Goal: Task Accomplishment & Management: Complete application form

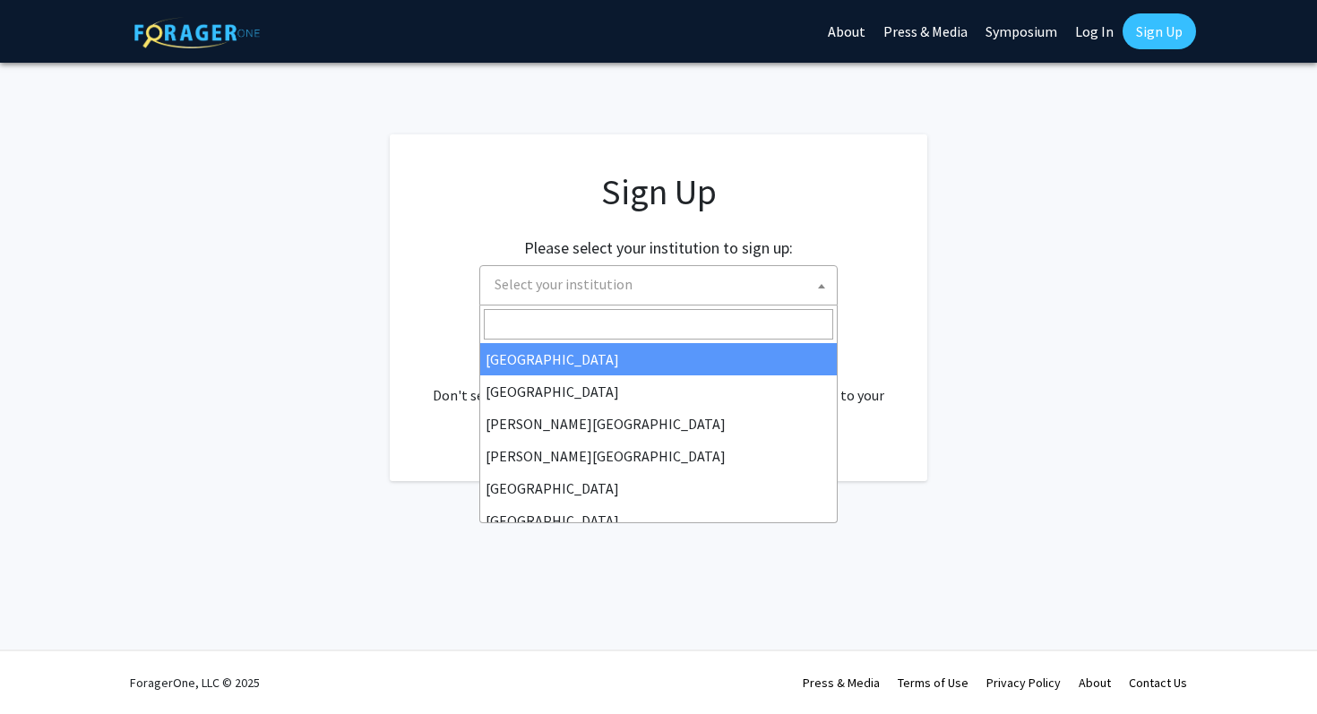
click at [658, 285] on span "Select your institution" at bounding box center [661, 284] width 349 height 37
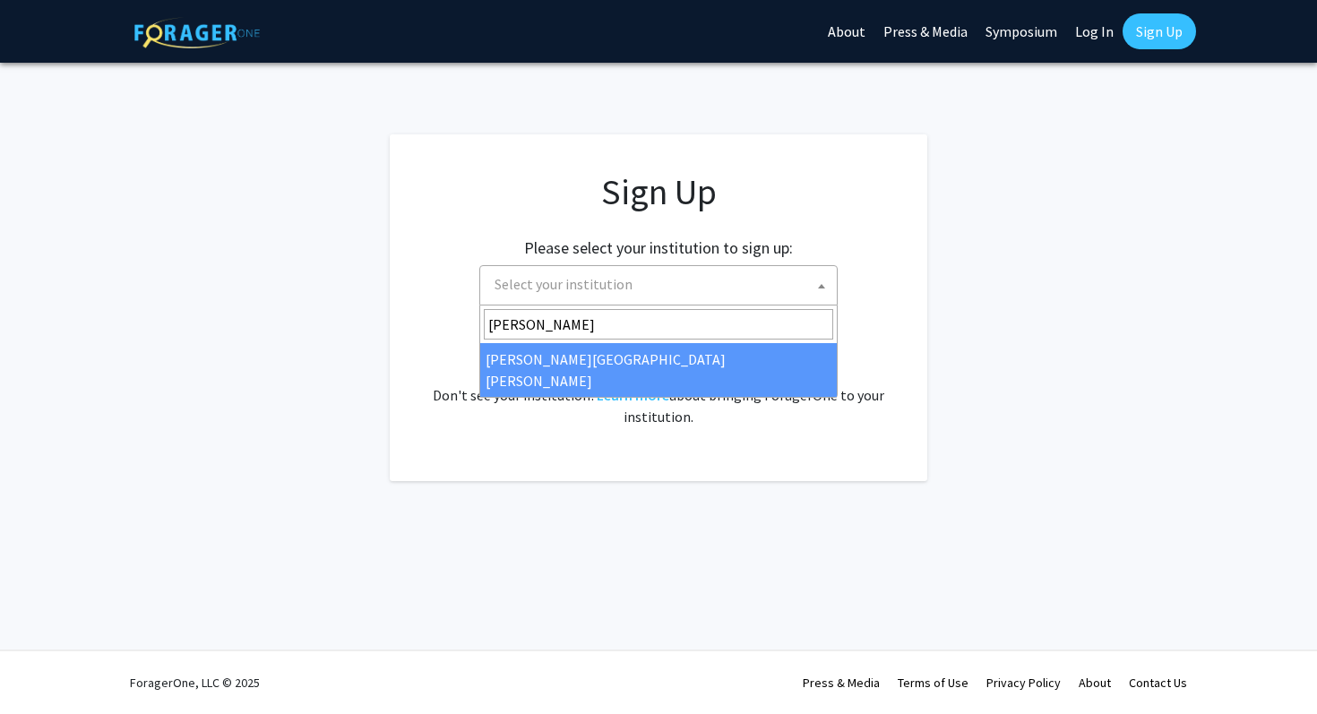
type input "Johns"
select select "1"
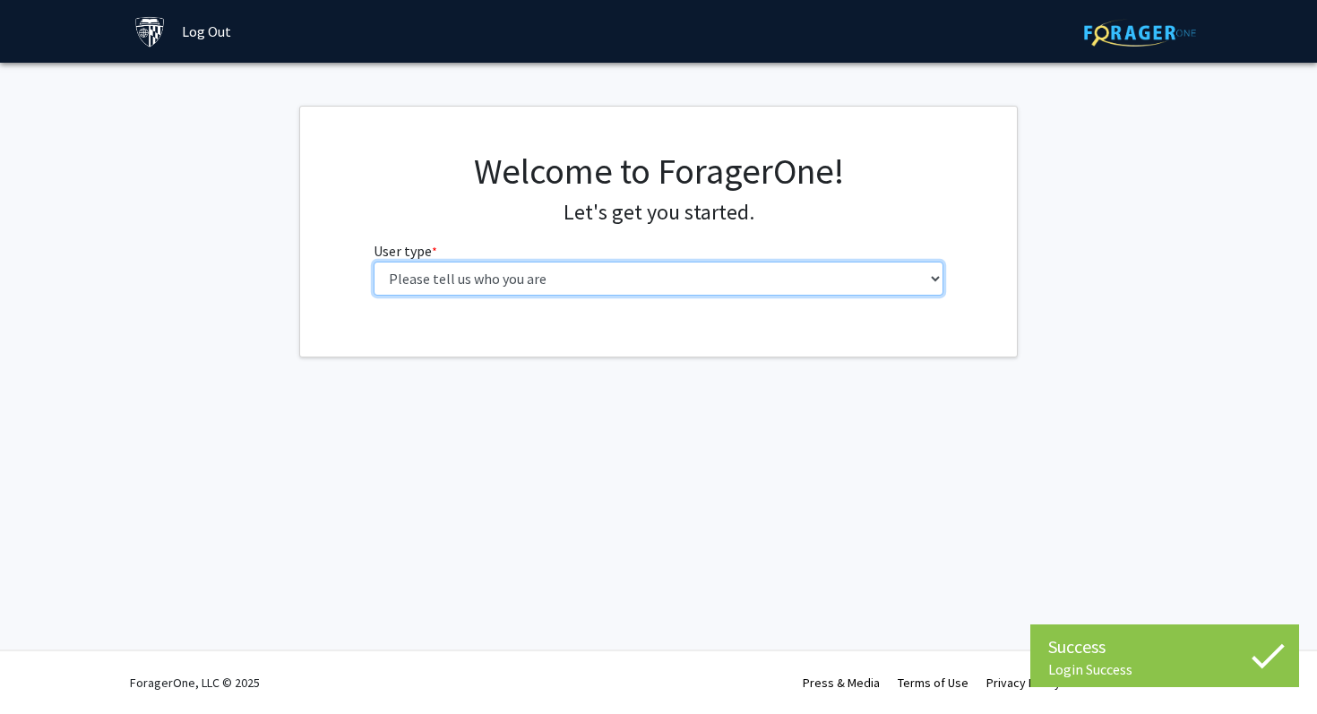
click at [548, 287] on select "Please tell us who you are Undergraduate Student Master's Student Doctoral Cand…" at bounding box center [659, 279] width 571 height 34
select select "1: undergrad"
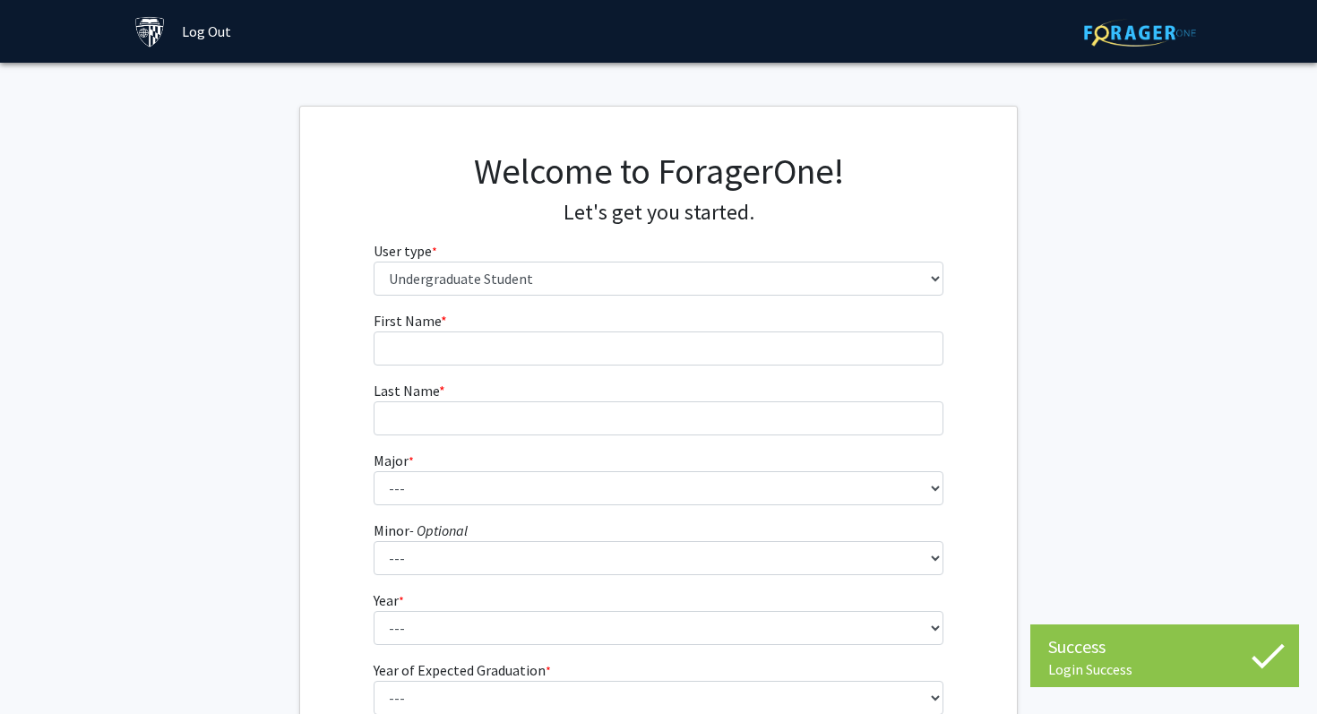
click at [881, 372] on form "First Name * required Last Name * required Major * required --- Africana Studie…" at bounding box center [659, 528] width 571 height 437
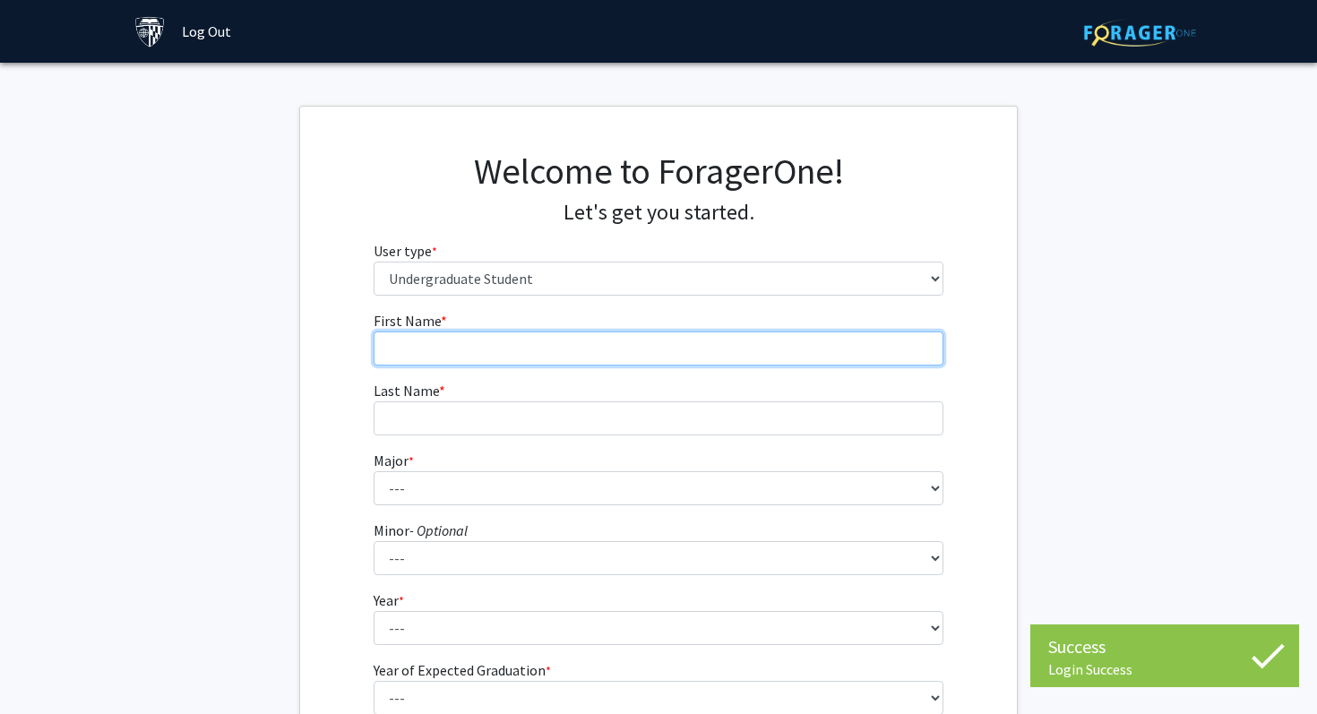
click at [876, 360] on input "First Name * required" at bounding box center [659, 349] width 571 height 34
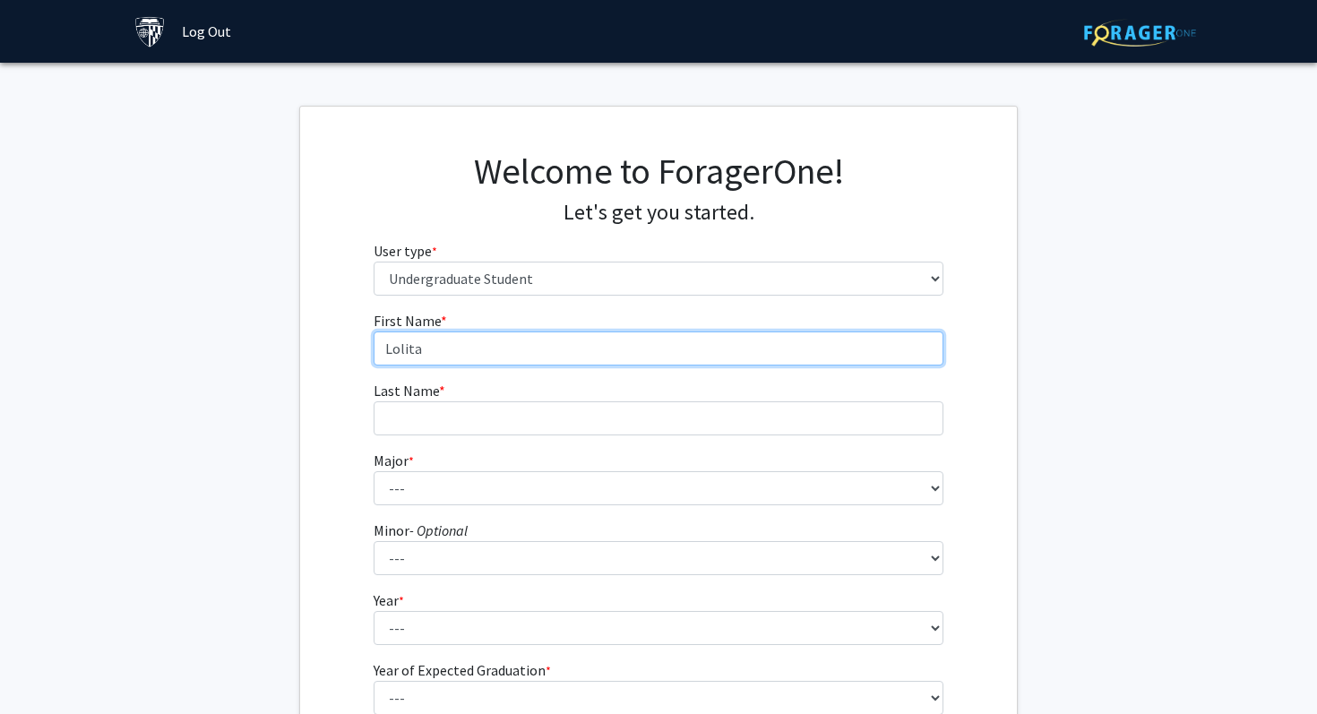
type input "Lolita"
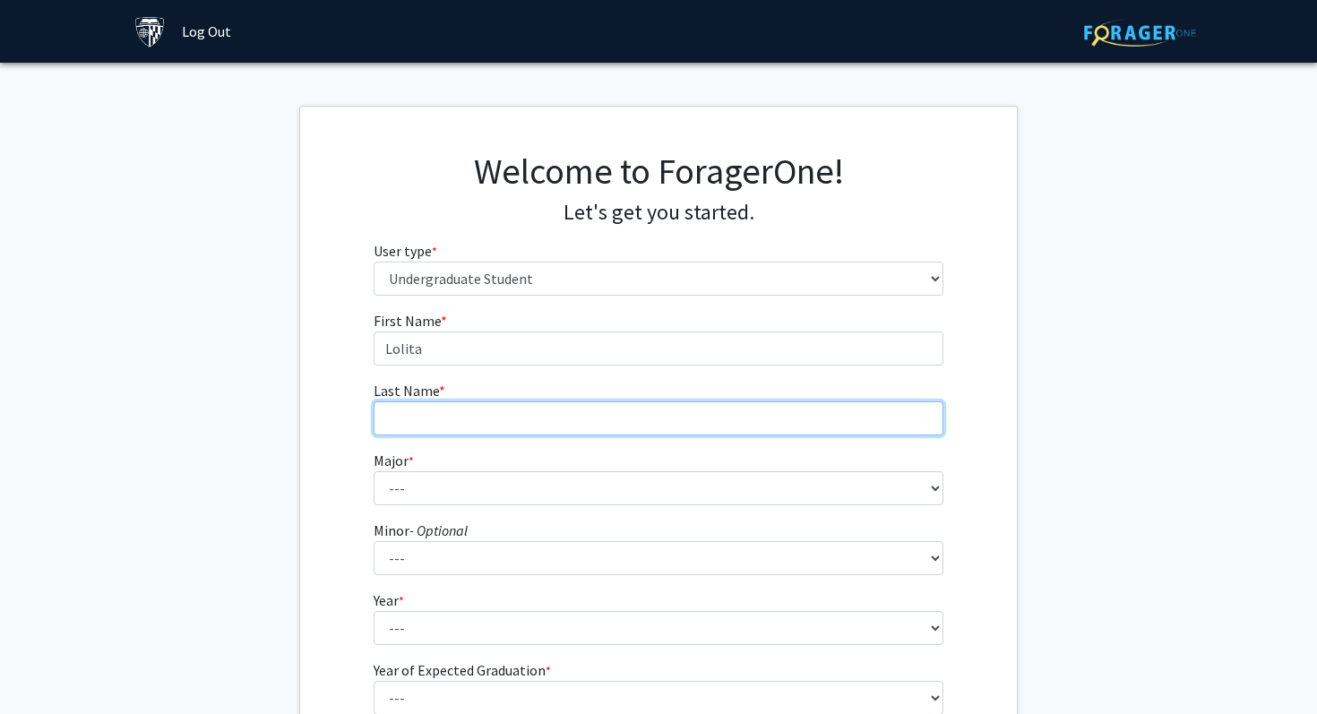
click at [733, 413] on input "Last Name * required" at bounding box center [659, 418] width 571 height 34
type input "h"
type input "[PERSON_NAME]"
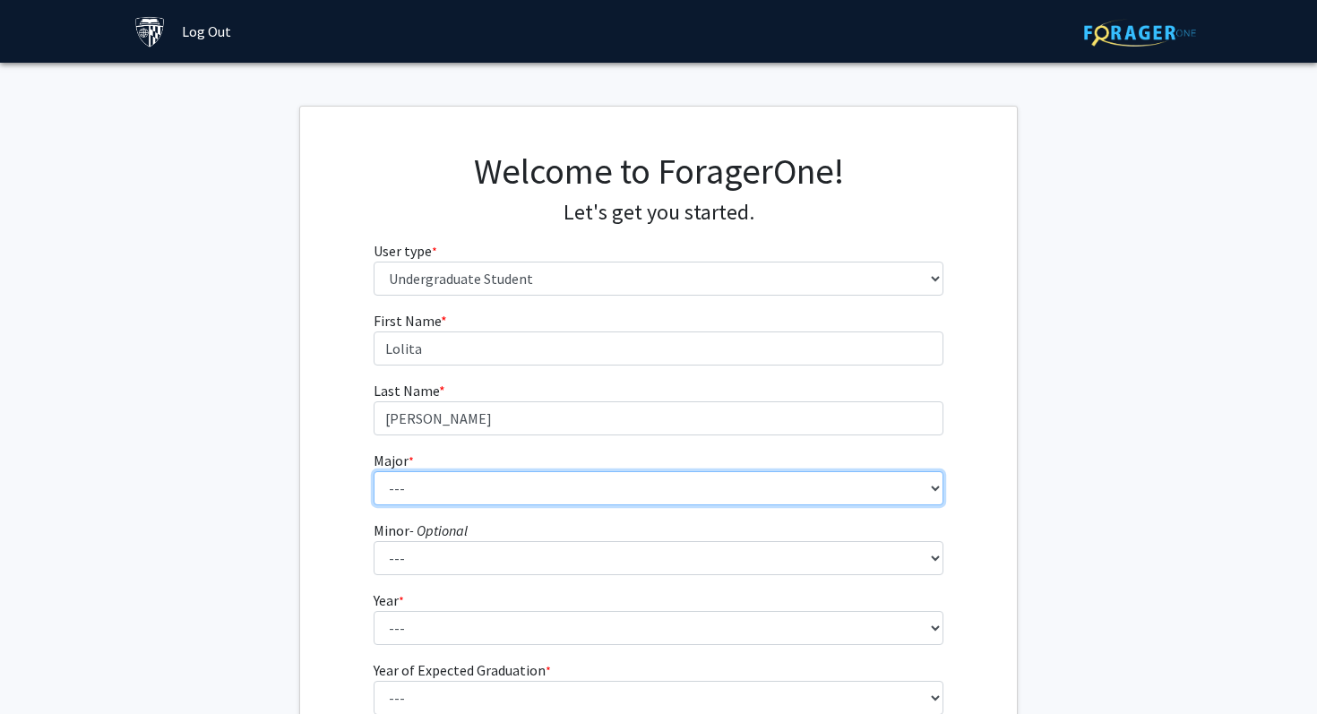
click at [667, 481] on select "--- Africana Studies Anthropology Applied Mathematics & Statistics Archaeology …" at bounding box center [659, 488] width 571 height 34
select select "51: 63"
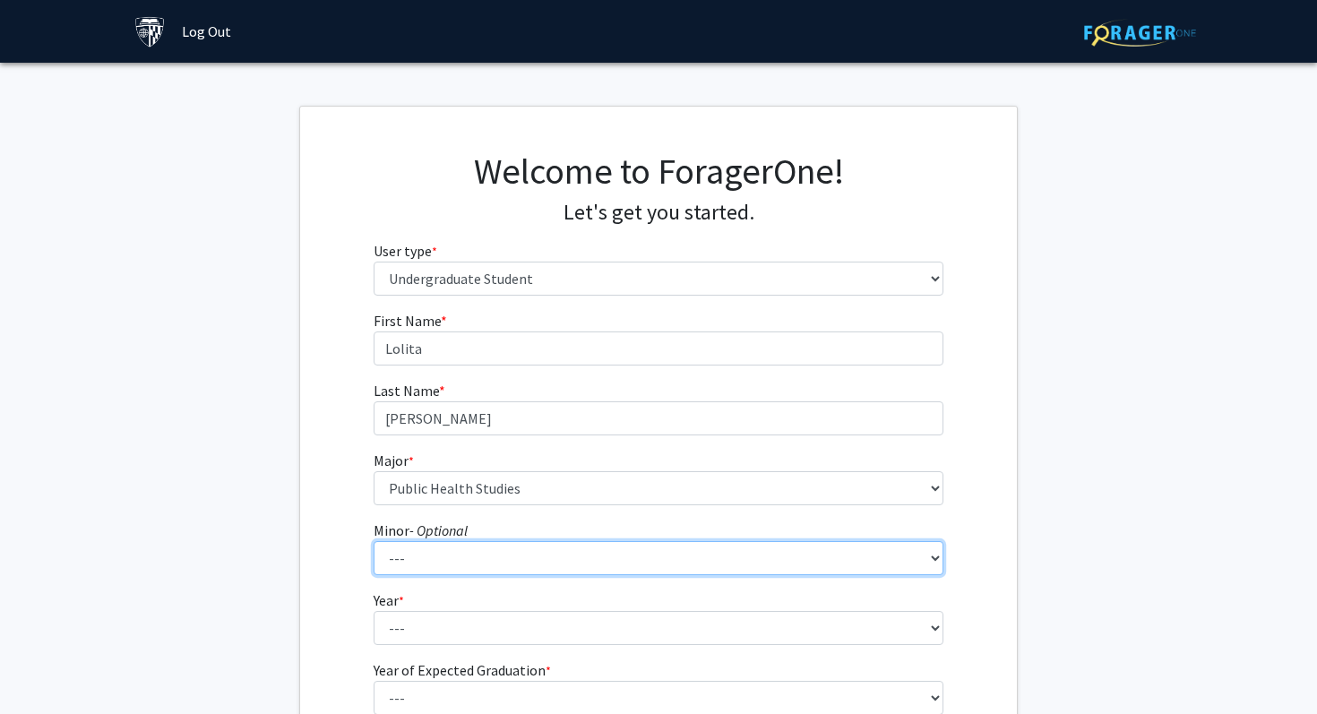
click at [493, 563] on select "--- Accounting and Financial Management Africana Studies Anthropology Applied M…" at bounding box center [659, 558] width 571 height 34
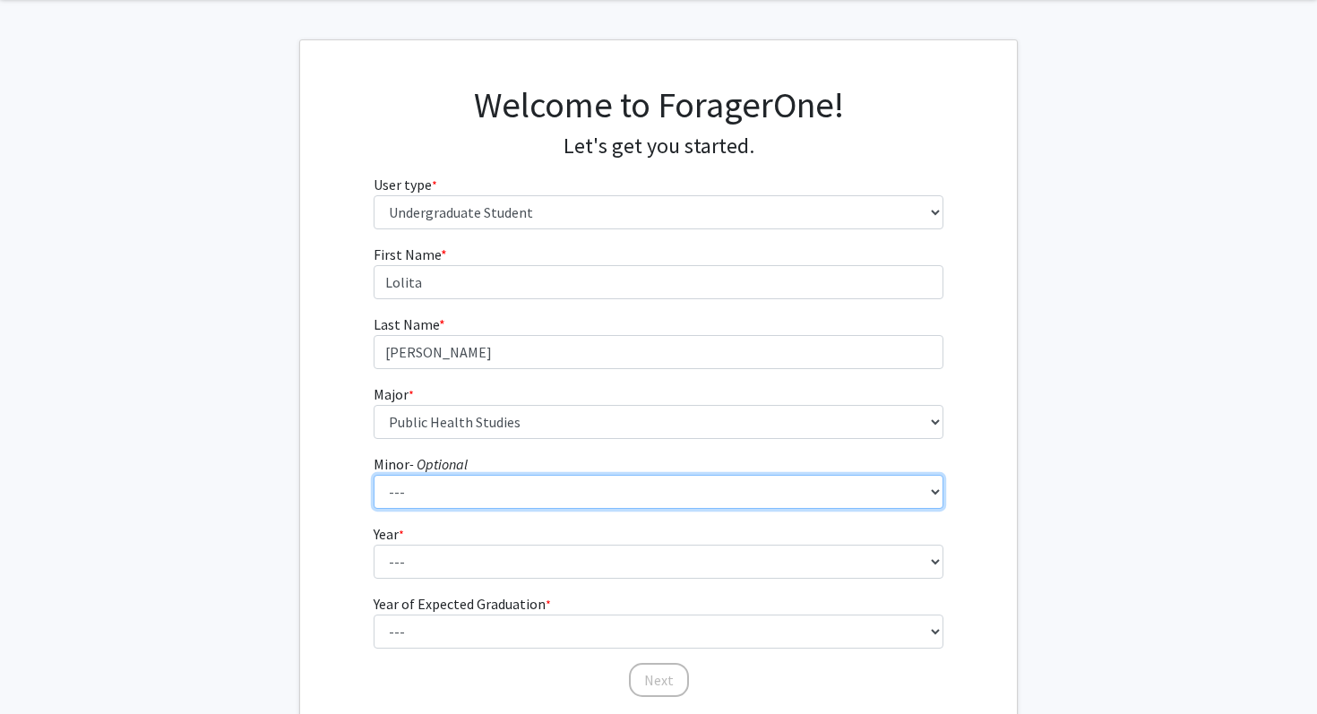
scroll to position [125, 0]
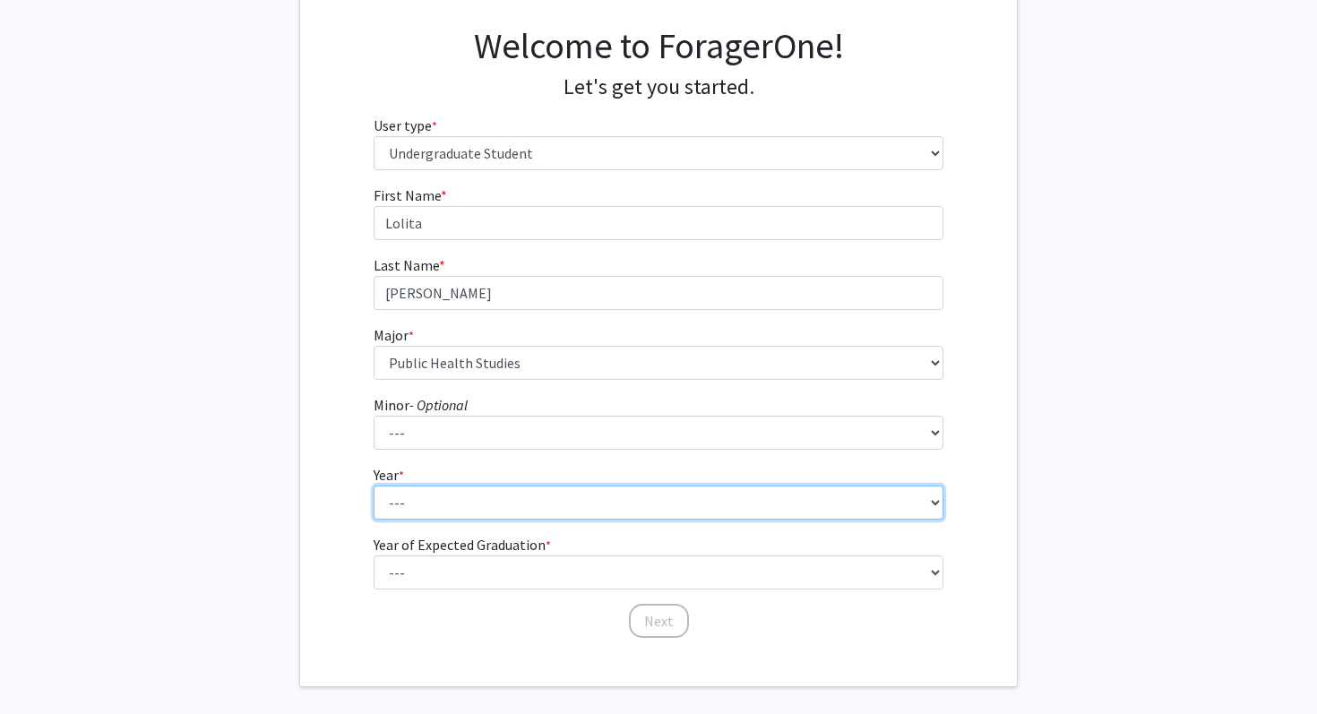
click at [478, 486] on select "--- First-year Sophomore Junior Senior Postbaccalaureate Certificate" at bounding box center [659, 503] width 571 height 34
select select "1: first-year"
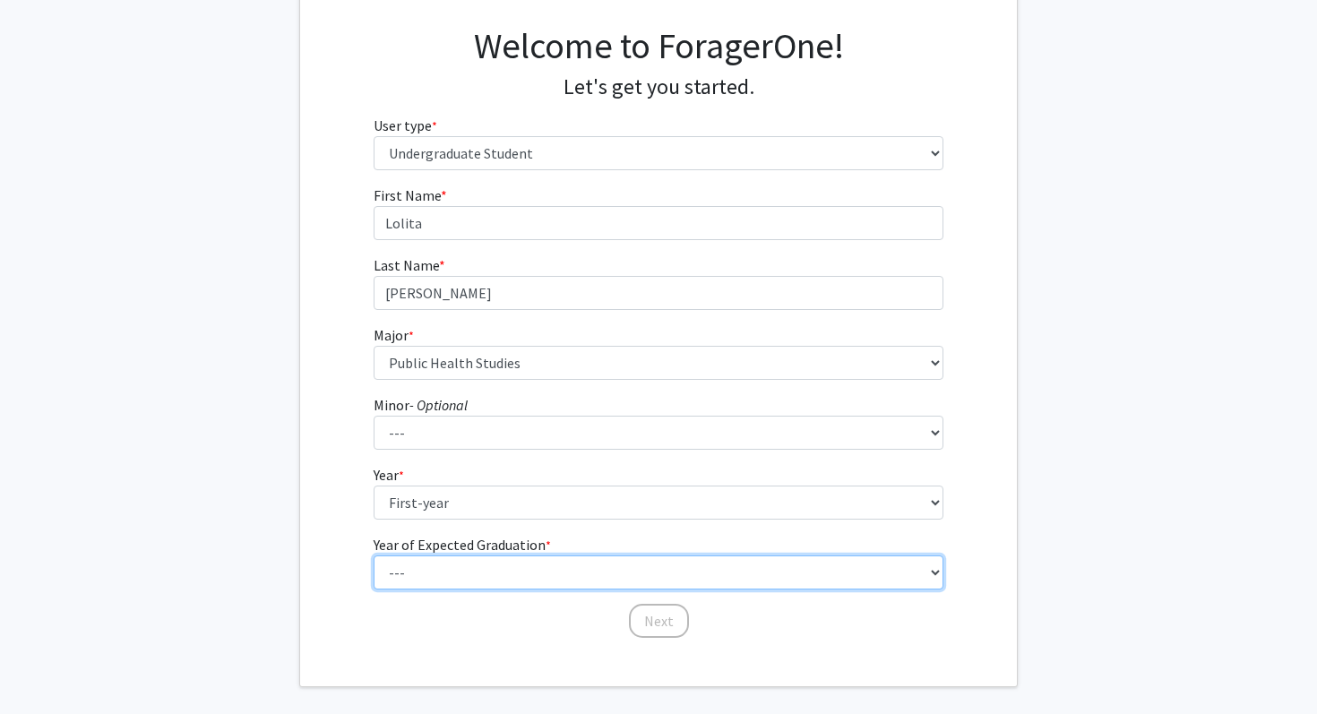
click at [462, 577] on select "--- 2025 2026 2027 2028 2029 2030 2031 2032 2033 2034" at bounding box center [659, 572] width 571 height 34
select select "5: 2029"
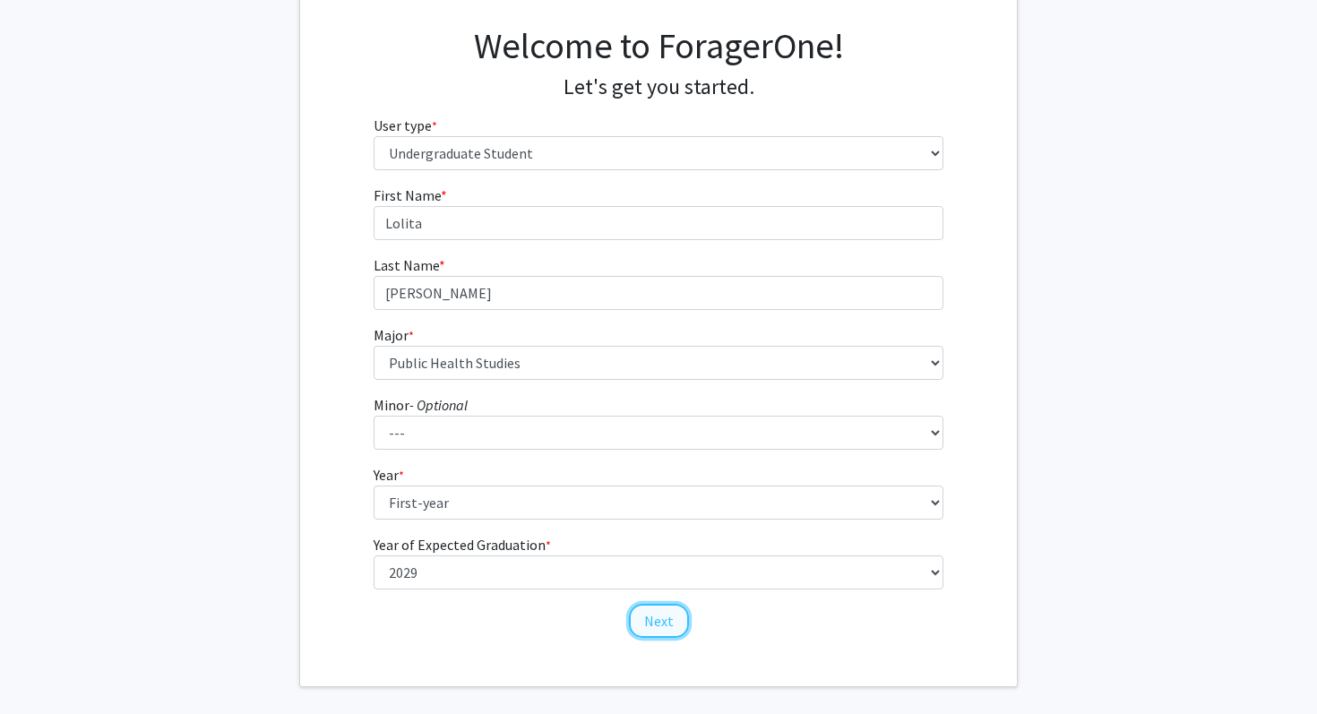
click at [646, 624] on button "Next" at bounding box center [659, 621] width 60 height 34
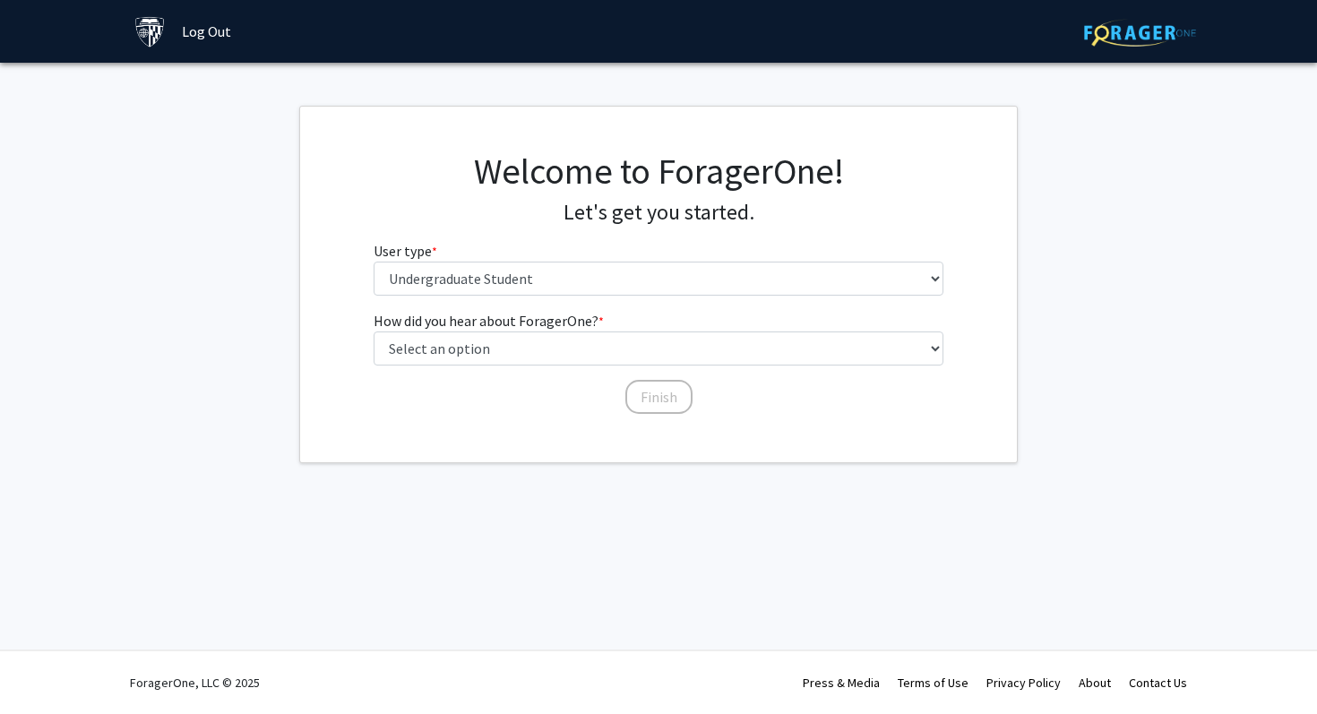
scroll to position [0, 0]
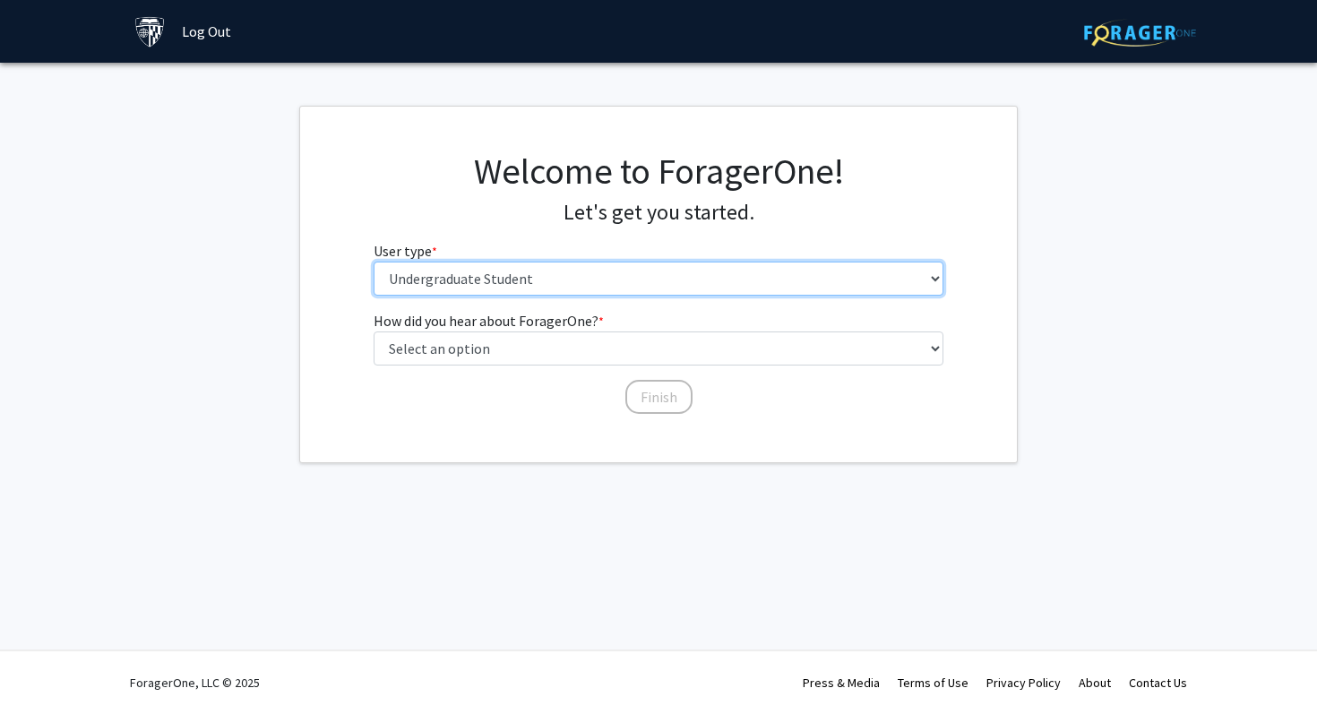
click at [569, 282] on select "Please tell us who you are Undergraduate Student Master's Student Doctoral Cand…" at bounding box center [659, 279] width 571 height 34
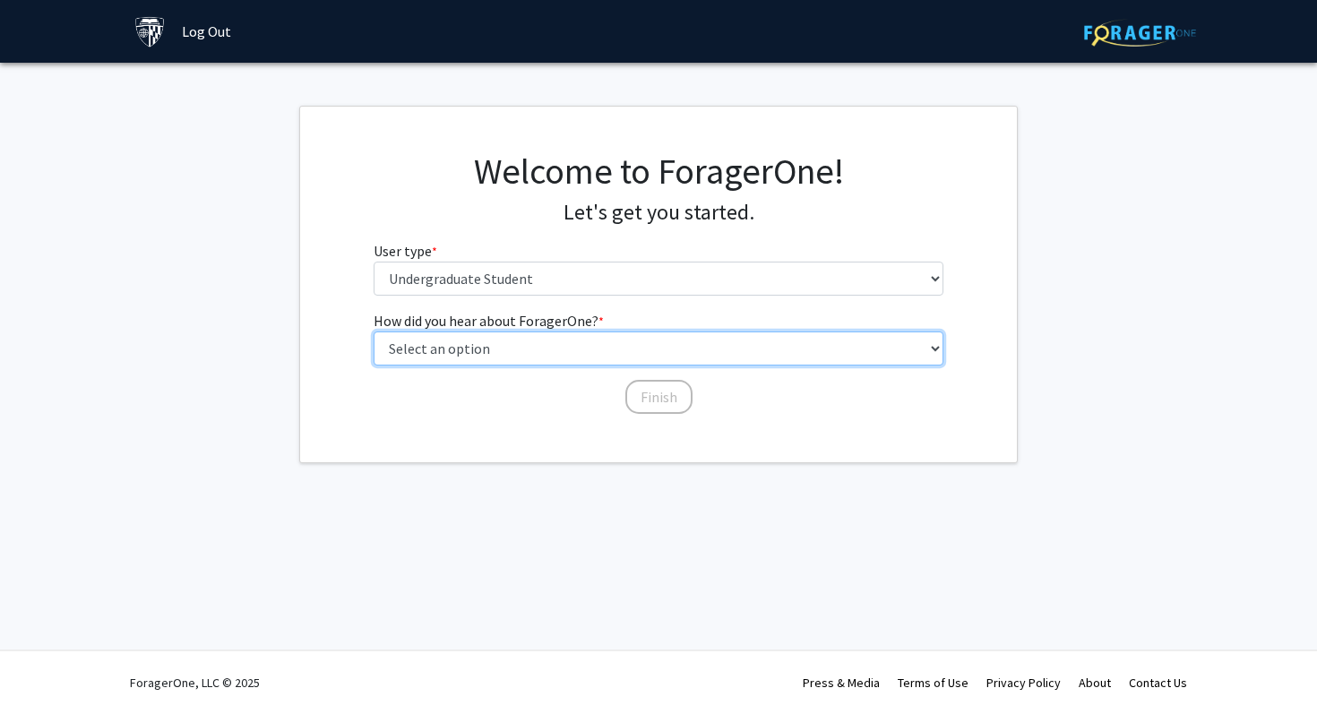
click at [525, 350] on select "Select an option Peer/student recommendation Faculty/staff recommendation Unive…" at bounding box center [659, 349] width 571 height 34
select select "3: university_website"
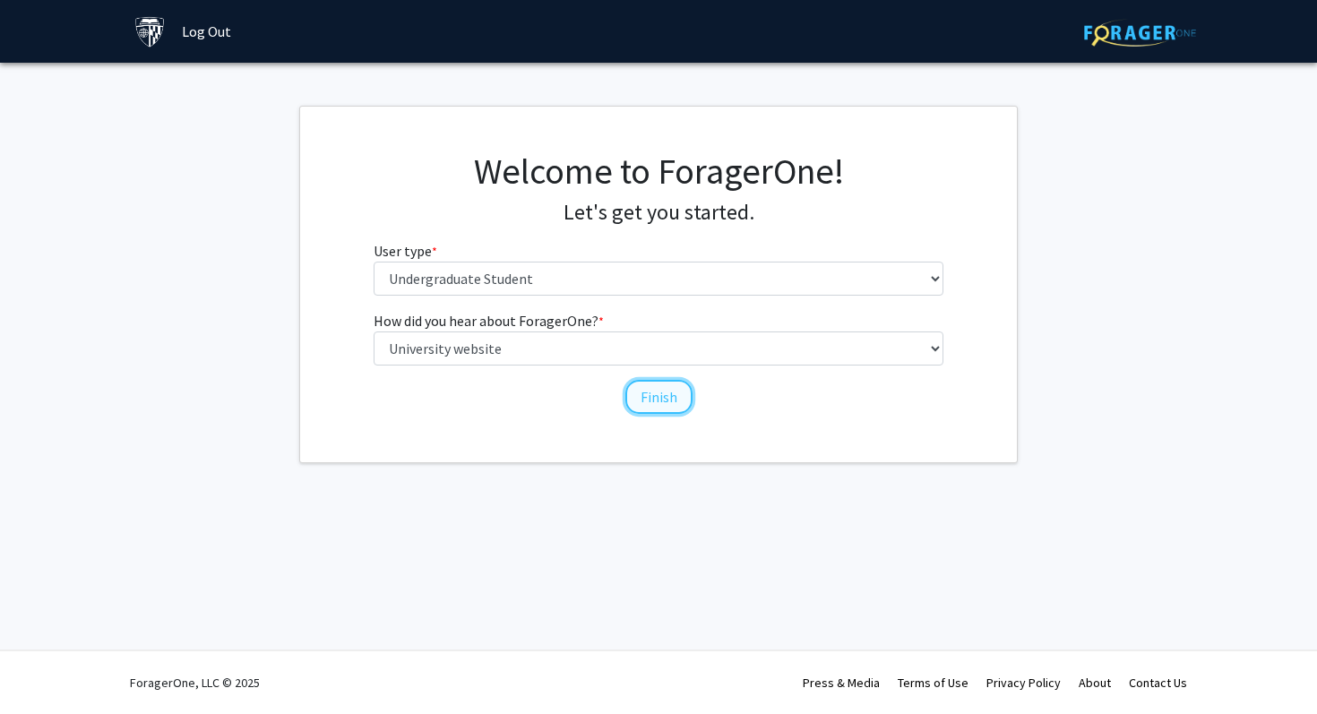
click at [648, 404] on button "Finish" at bounding box center [658, 397] width 67 height 34
